Goal: Book appointment/travel/reservation

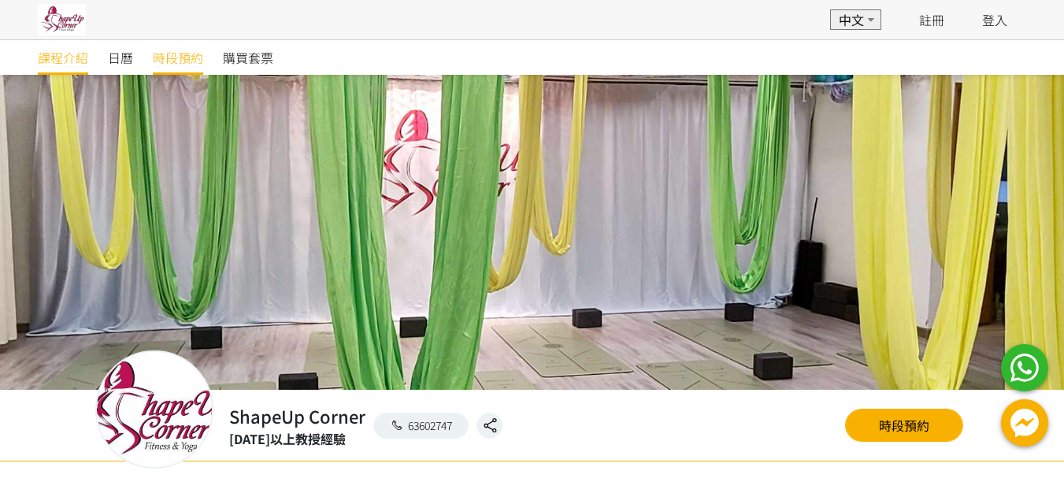
click at [180, 61] on span "時段預約" at bounding box center [178, 57] width 50 height 19
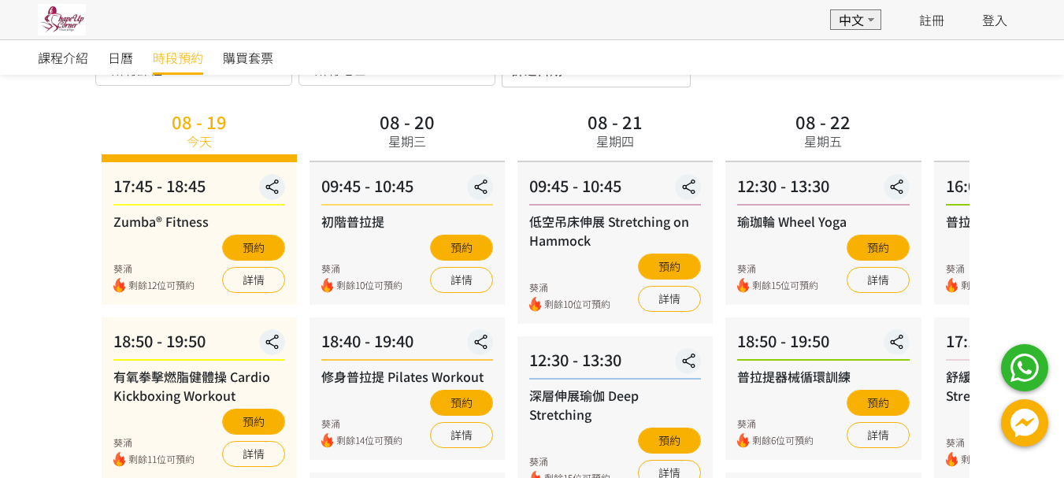
scroll to position [79, 0]
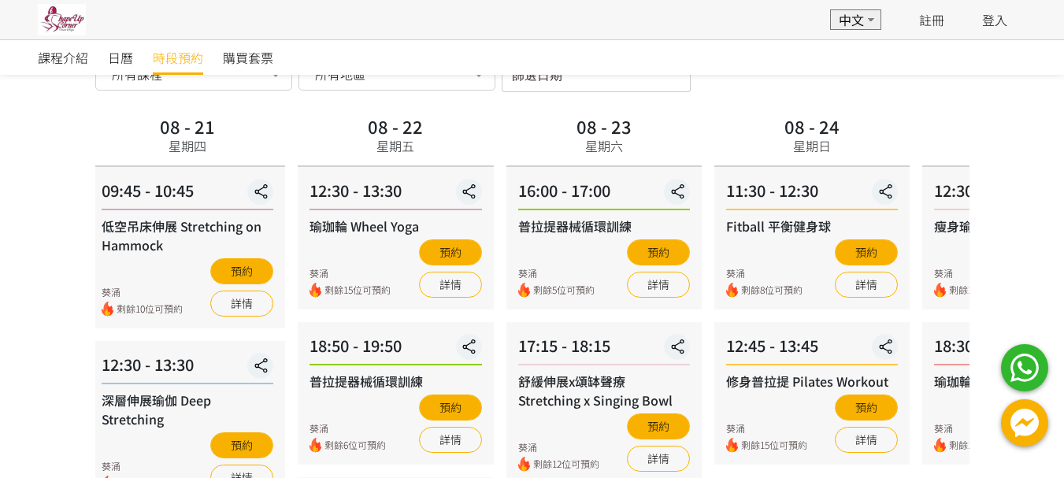
click at [394, 140] on div "星期五" at bounding box center [395, 145] width 38 height 19
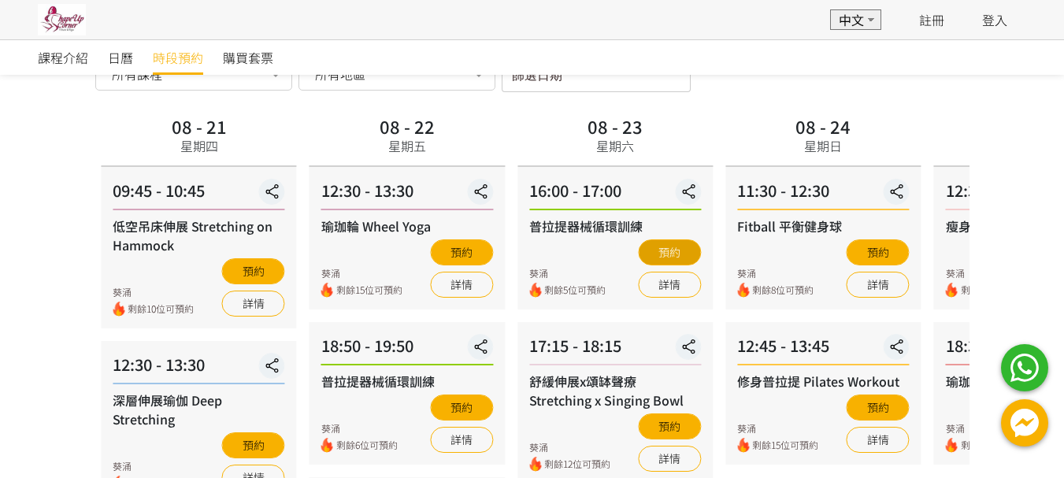
click at [672, 251] on button "預約" at bounding box center [669, 252] width 63 height 26
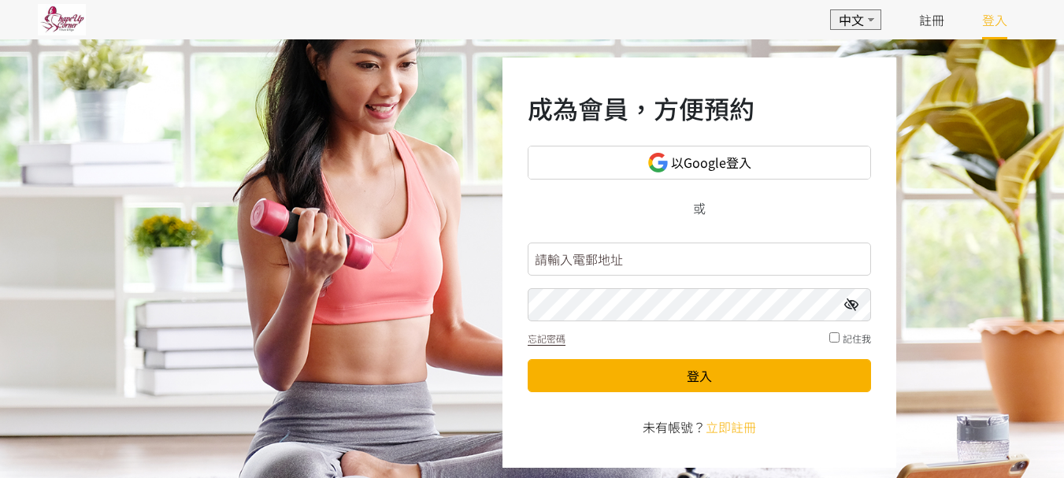
scroll to position [79, 0]
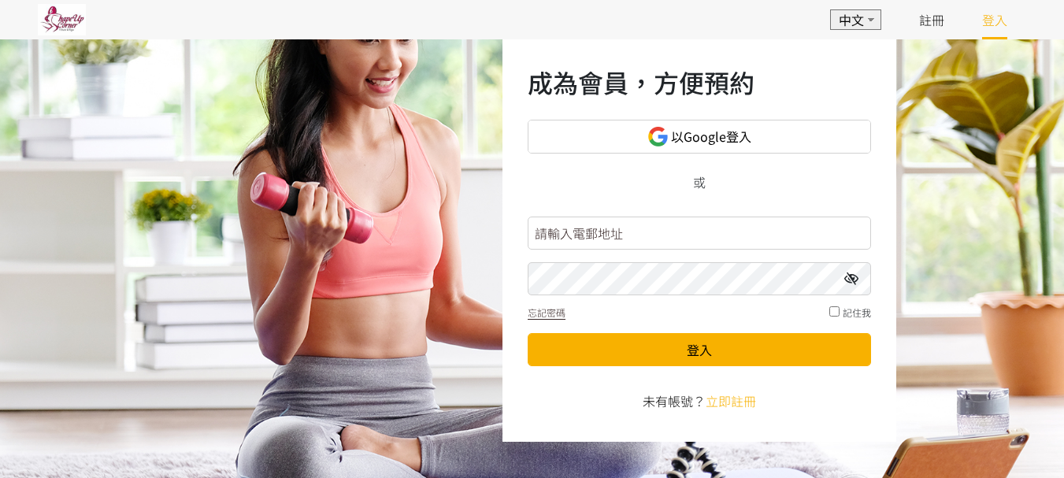
click at [676, 238] on input "text" at bounding box center [699, 233] width 343 height 33
type input "ting.ting.611c@gmail.com"
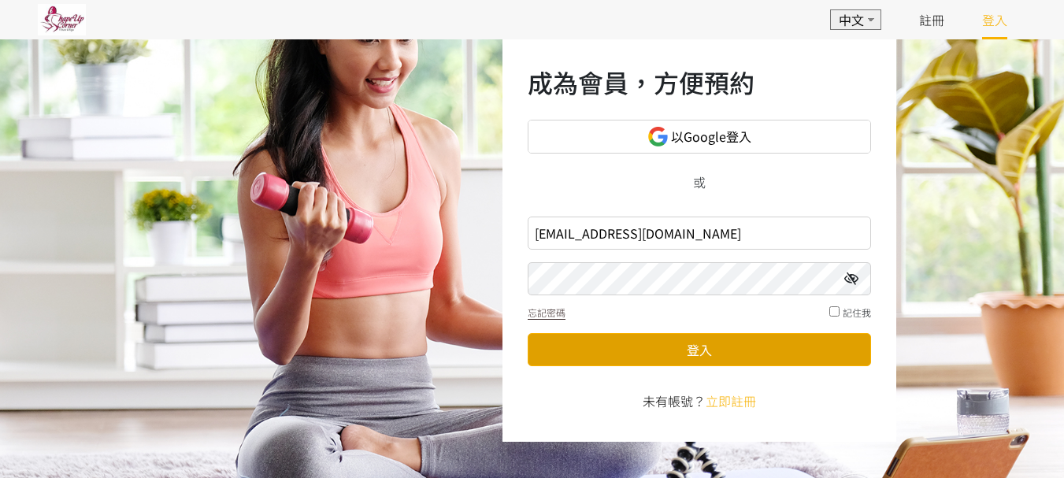
click at [711, 351] on button "登入" at bounding box center [699, 349] width 343 height 33
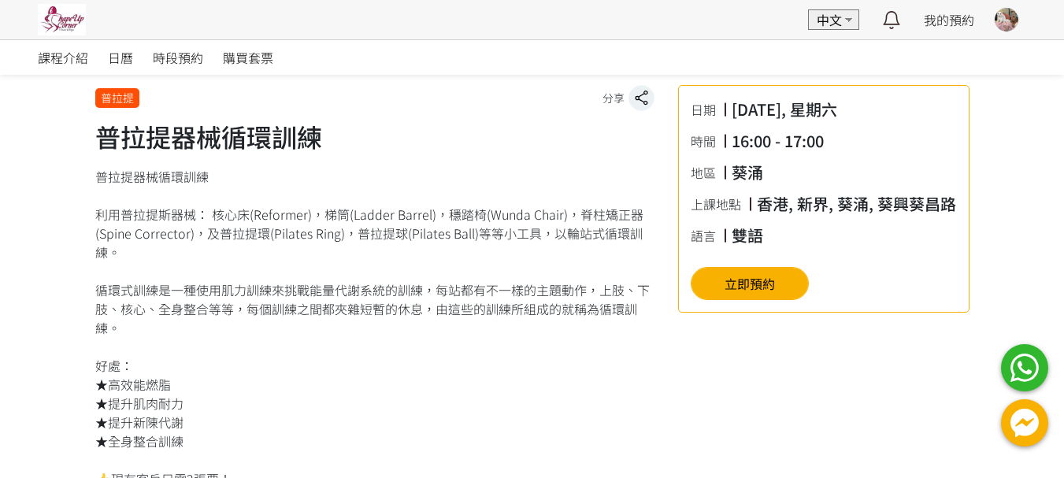
scroll to position [394, 0]
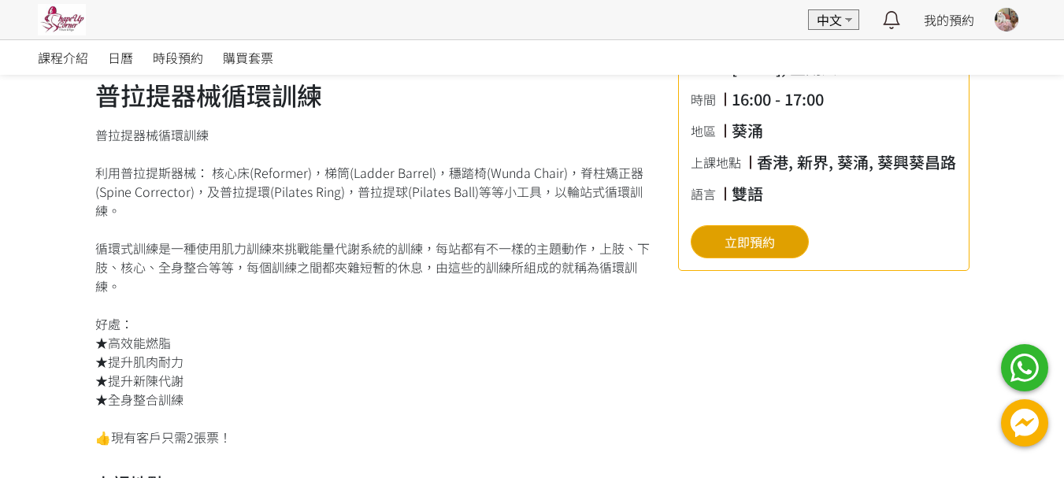
click at [771, 242] on button "立即預約" at bounding box center [750, 241] width 118 height 33
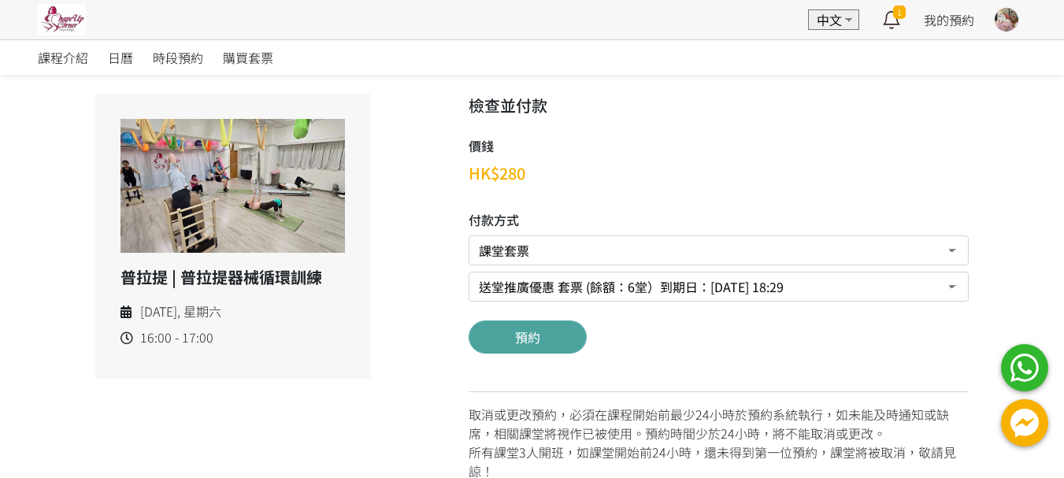
click at [559, 341] on button "預約" at bounding box center [527, 336] width 118 height 33
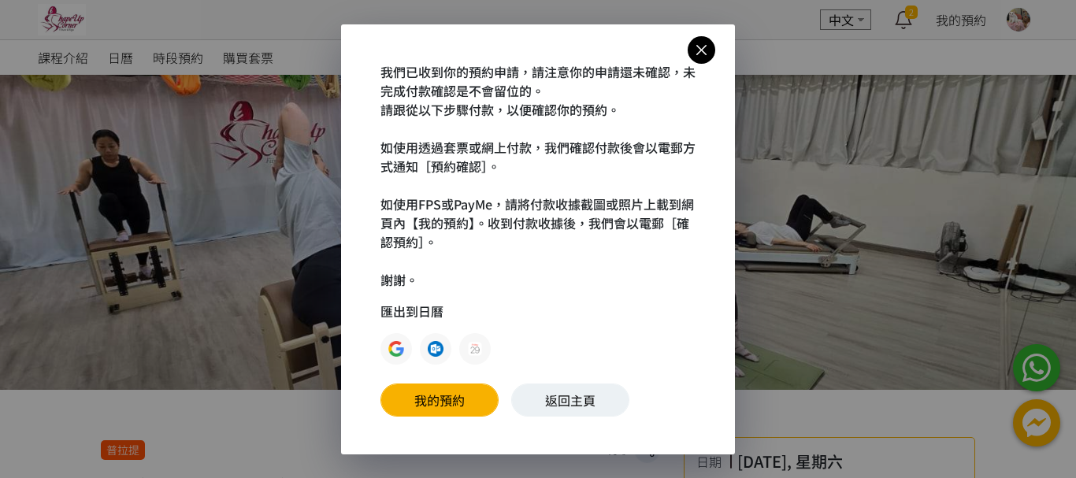
click at [705, 51] on icon at bounding box center [701, 50] width 28 height 20
